Goal: Task Accomplishment & Management: Complete application form

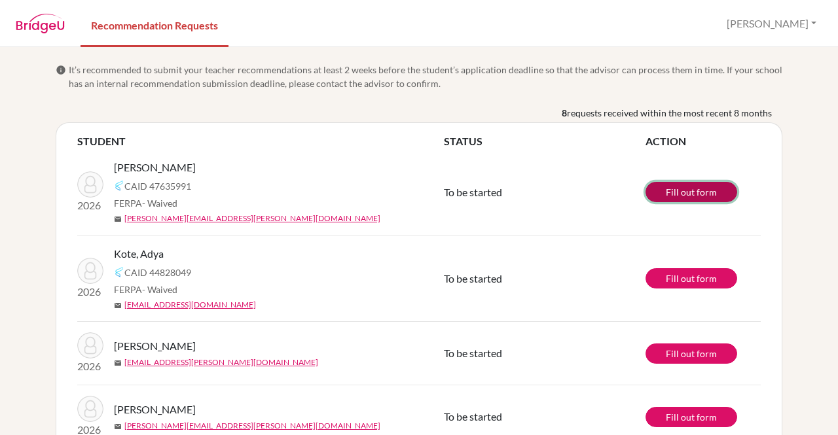
click at [669, 197] on link "Fill out form" at bounding box center [692, 192] width 92 height 20
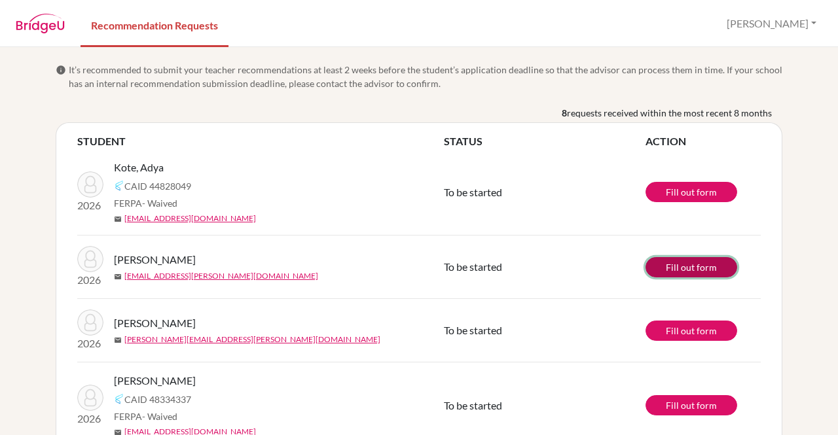
click at [680, 271] on link "Fill out form" at bounding box center [692, 267] width 92 height 20
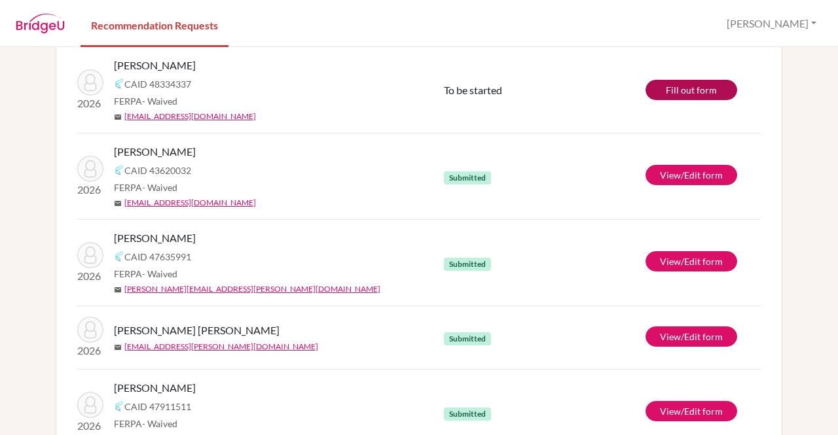
scroll to position [316, 0]
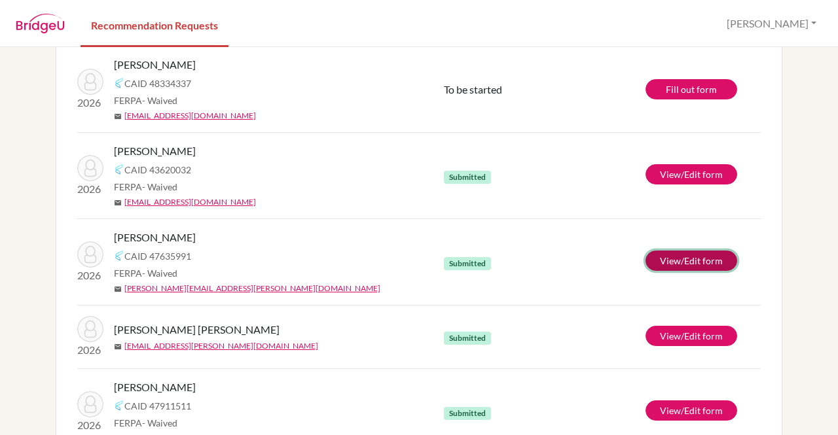
click at [658, 258] on link "View/Edit form" at bounding box center [692, 261] width 92 height 20
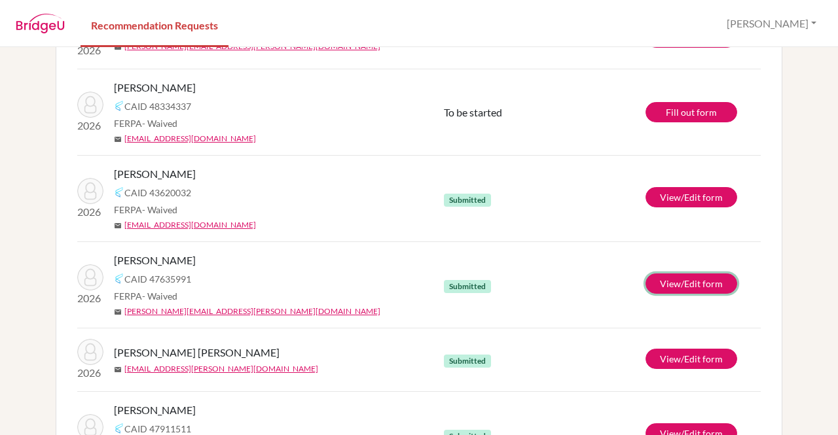
scroll to position [295, 0]
